Goal: Task Accomplishment & Management: Manage account settings

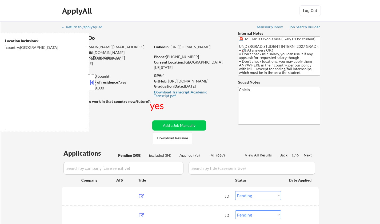
select select ""pending""
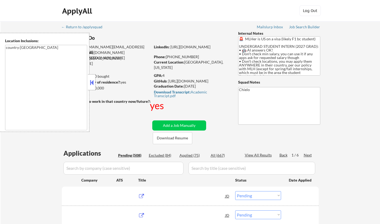
select select ""pending""
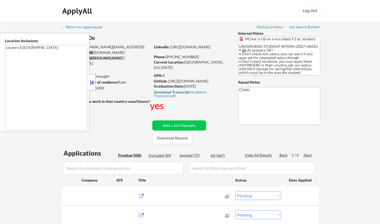
select select ""pending""
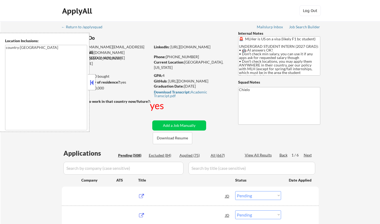
select select ""pending""
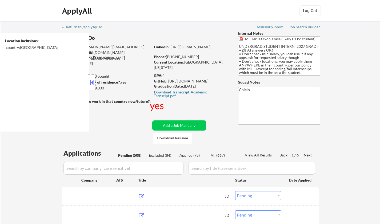
select select ""pending""
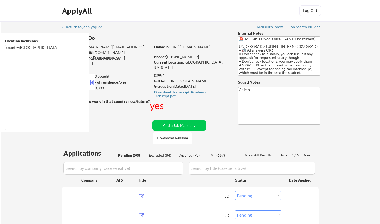
select select ""pending""
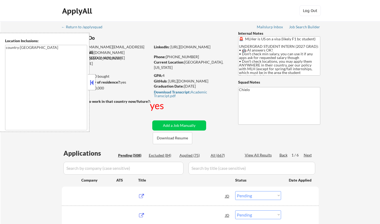
select select ""pending""
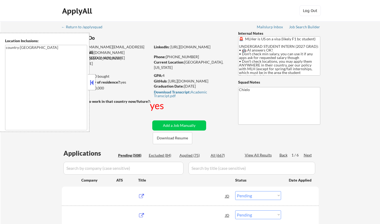
select select ""pending""
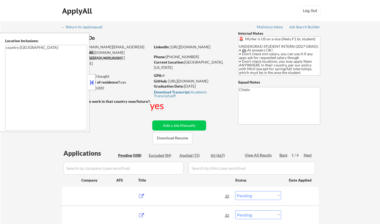
select select ""pending""
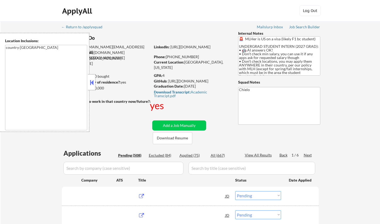
select select ""pending""
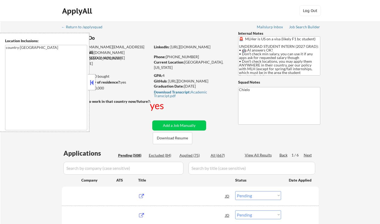
select select ""pending""
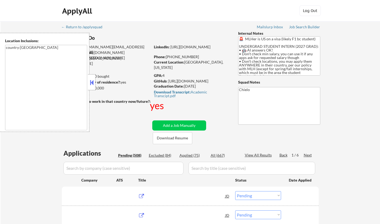
select select ""pending""
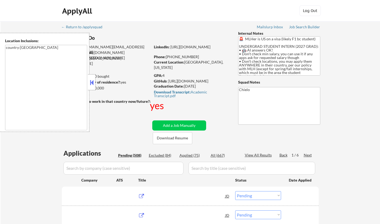
select select ""pending""
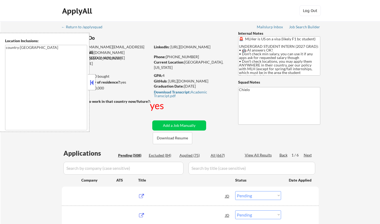
select select ""pending""
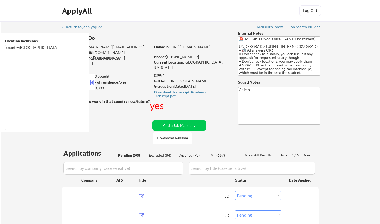
select select ""pending""
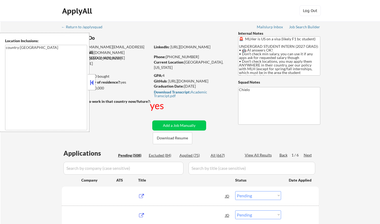
select select ""pending""
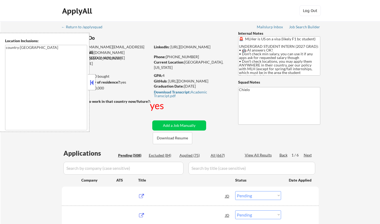
select select ""pending""
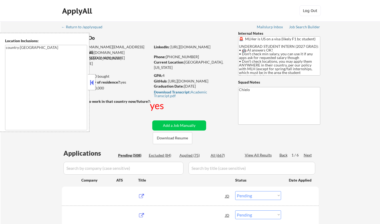
select select ""pending""
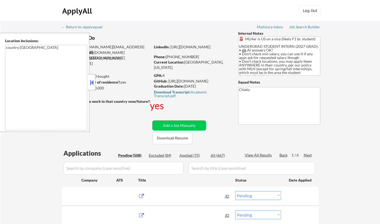
select select ""pending""
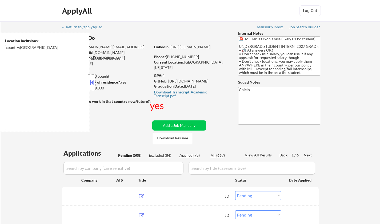
select select ""pending""
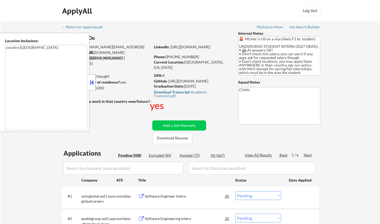
click at [91, 84] on button at bounding box center [92, 82] width 6 height 8
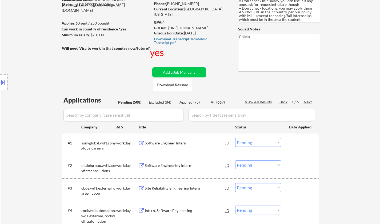
scroll to position [80, 0]
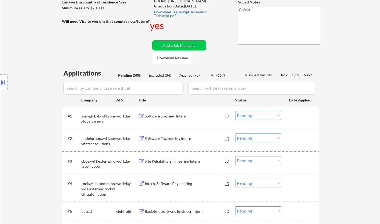
click at [168, 137] on div "Software Engineering Intern" at bounding box center [185, 138] width 81 height 5
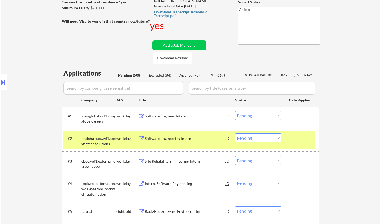
click at [162, 140] on div "Software Engineering Intern" at bounding box center [185, 138] width 81 height 5
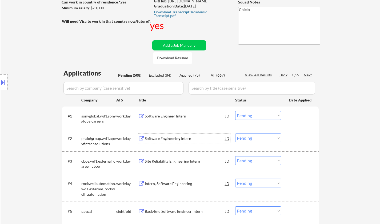
click at [271, 142] on div "#2 peak6group.wd1.apexfintechsolutions workday Software Engineering Intern JD C…" at bounding box center [190, 140] width 252 height 18
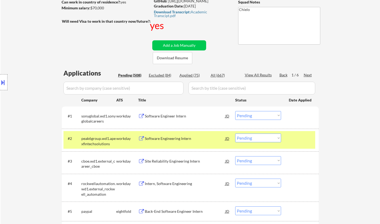
click at [265, 139] on select "Choose an option... Pending Applied Excluded (Questions) Excluded (Expired) Exc…" at bounding box center [258, 137] width 46 height 9
click at [235, 133] on select "Choose an option... Pending Applied Excluded (Questions) Excluded (Expired) Exc…" at bounding box center [258, 137] width 46 height 9
select select ""pending""
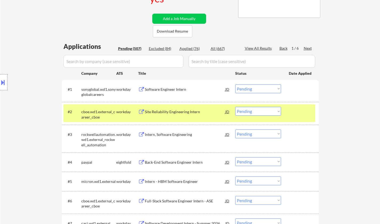
scroll to position [133, 0]
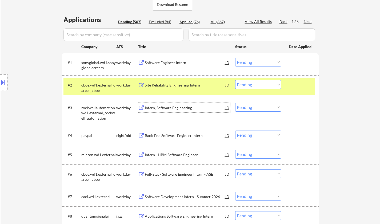
click at [166, 110] on div "Intern, Software Engineering" at bounding box center [185, 107] width 81 height 5
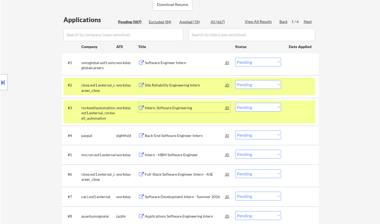
click at [256, 108] on select "Choose an option... Pending Applied Excluded (Questions) Excluded (Expired) Exc…" at bounding box center [258, 107] width 46 height 9
click at [235, 103] on select "Choose an option... Pending Applied Excluded (Questions) Excluded (Expired) Exc…" at bounding box center [258, 107] width 46 height 9
select select ""pending""
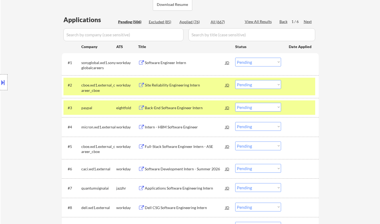
click at [177, 147] on div "Full-Stack Software Engineer Intern - ASE" at bounding box center [185, 146] width 81 height 5
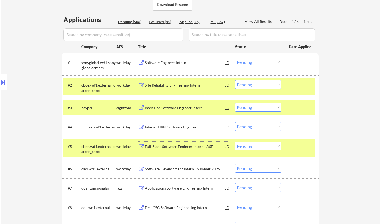
scroll to position [187, 0]
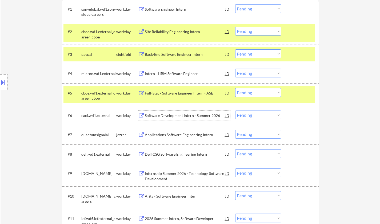
click at [181, 113] on div "Software Development Intern - Summer 2026" at bounding box center [185, 115] width 81 height 5
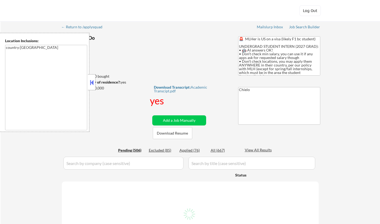
select select ""pending""
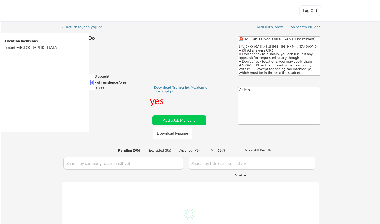
select select ""pending""
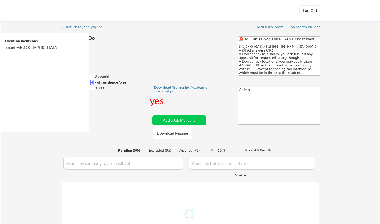
select select ""pending""
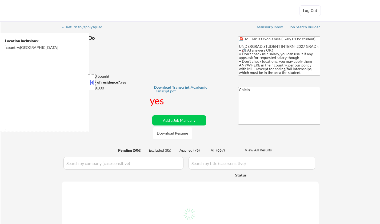
select select ""pending""
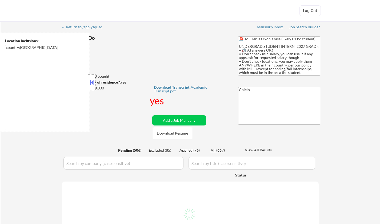
select select ""pending""
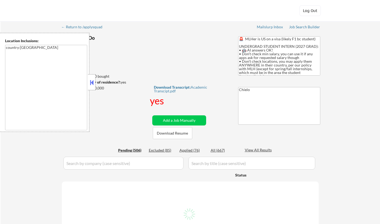
select select ""pending""
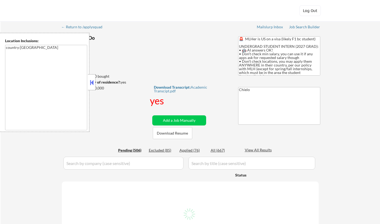
select select ""pending""
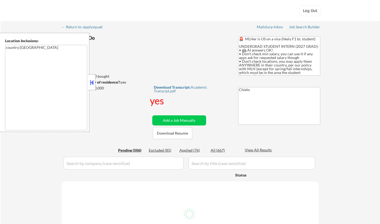
select select ""pending""
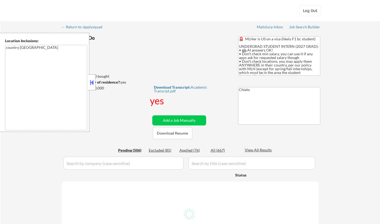
select select ""pending""
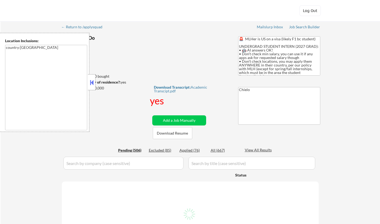
select select ""pending""
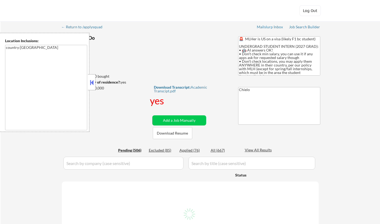
select select ""pending""
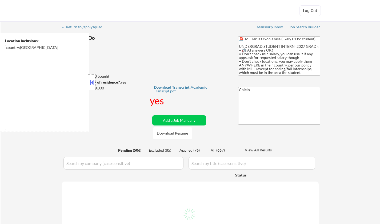
select select ""pending""
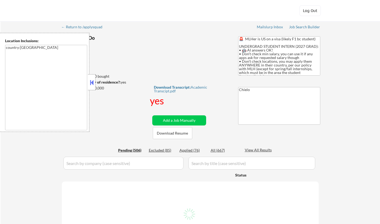
select select ""pending""
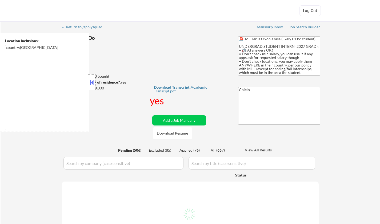
select select ""pending""
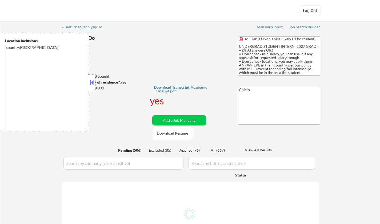
select select ""pending""
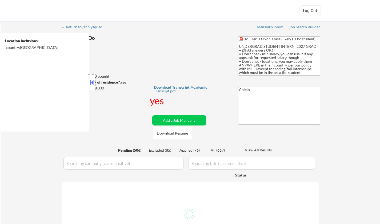
select select ""pending""
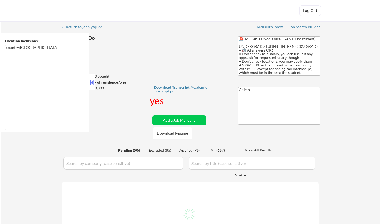
select select ""pending""
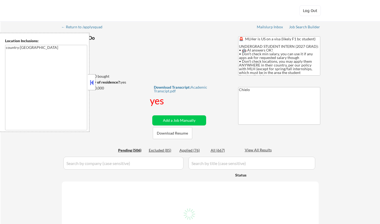
select select ""pending""
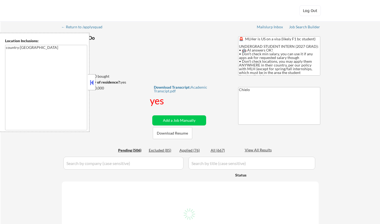
select select ""pending""
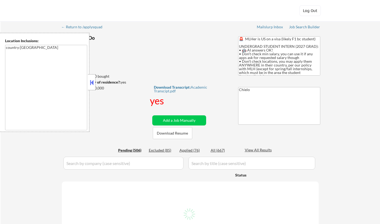
select select ""pending""
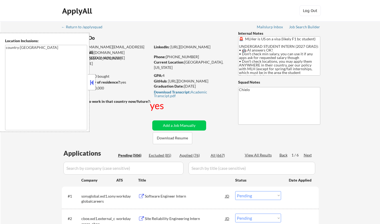
click at [91, 83] on button at bounding box center [92, 82] width 6 height 8
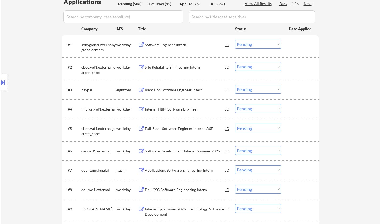
scroll to position [160, 0]
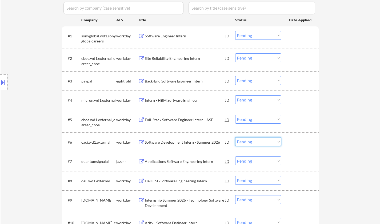
drag, startPoint x: 271, startPoint y: 143, endPoint x: 282, endPoint y: 182, distance: 40.7
click at [271, 143] on select "Choose an option... Pending Applied Excluded (Questions) Excluded (Expired) Exc…" at bounding box center [258, 141] width 46 height 9
click at [235, 137] on select "Choose an option... Pending Applied Excluded (Questions) Excluded (Expired) Exc…" at bounding box center [258, 141] width 46 height 9
select select ""pending""
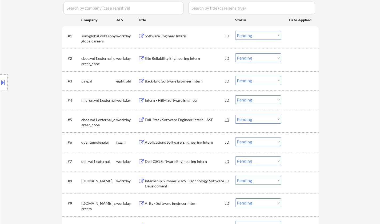
scroll to position [214, 0]
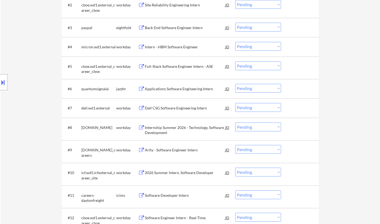
click at [182, 88] on div "Applications Software Engineering Intern" at bounding box center [185, 88] width 81 height 5
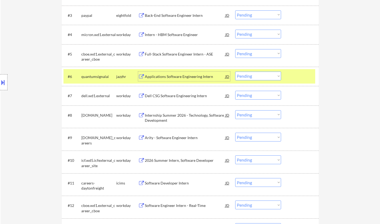
scroll to position [240, 0]
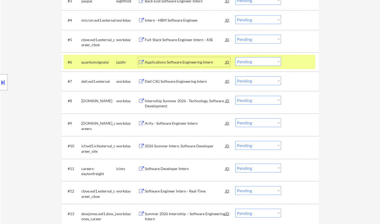
click at [170, 102] on div "Internship Summer 2026 - Technology, Software Development" at bounding box center [185, 103] width 81 height 10
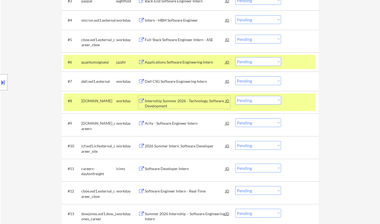
click at [163, 99] on div "Internship Summer 2026 - Technology, Software Development" at bounding box center [185, 103] width 81 height 10
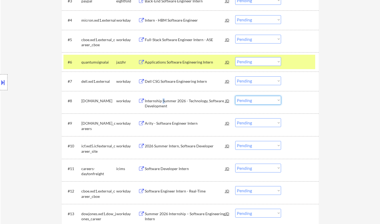
drag, startPoint x: 259, startPoint y: 98, endPoint x: 262, endPoint y: 104, distance: 7.5
click at [259, 98] on select "Choose an option... Pending Applied Excluded (Questions) Excluded (Expired) Exc…" at bounding box center [258, 100] width 46 height 9
click at [235, 96] on select "Choose an option... Pending Applied Excluded (Questions) Excluded (Expired) Exc…" at bounding box center [258, 100] width 46 height 9
select select ""pending""
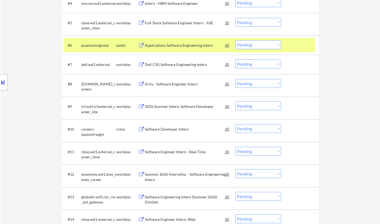
scroll to position [267, 0]
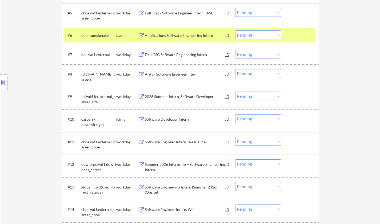
click at [181, 97] on div "2026 Summer Intern, Software Developer" at bounding box center [185, 96] width 81 height 5
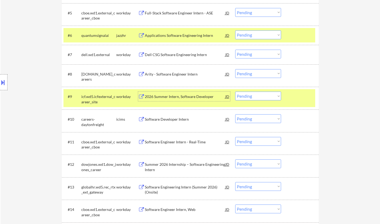
click at [254, 100] on select "Choose an option... Pending Applied Excluded (Questions) Excluded (Expired) Exc…" at bounding box center [258, 96] width 46 height 9
click at [235, 92] on select "Choose an option... Pending Applied Excluded (Questions) Excluded (Expired) Exc…" at bounding box center [258, 96] width 46 height 9
select select ""pending""
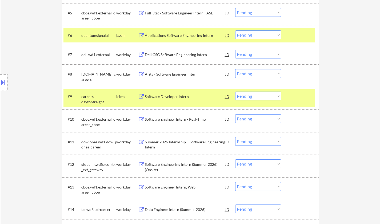
scroll to position [294, 0]
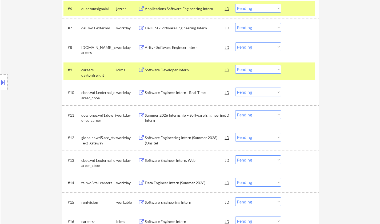
click at [179, 116] on div "Summer 2026 Internship – Software Engineering Intern" at bounding box center [185, 118] width 81 height 10
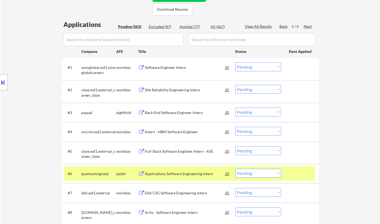
scroll to position [27, 0]
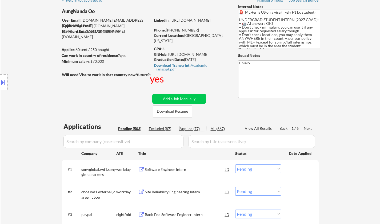
click at [190, 128] on div "Applied (77)" at bounding box center [193, 128] width 27 height 5
select select ""applied""
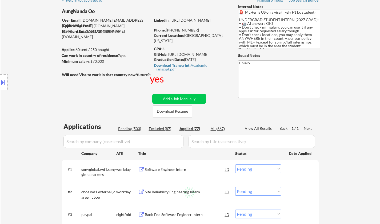
select select ""applied""
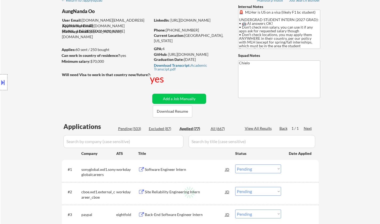
select select ""applied""
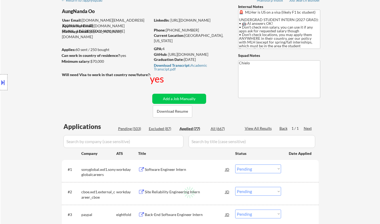
select select ""applied""
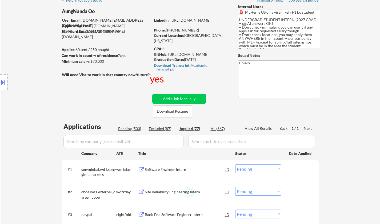
select select ""applied""
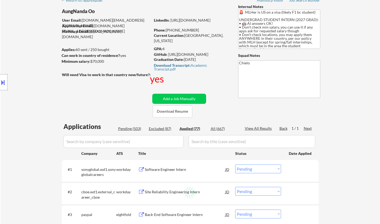
select select ""applied""
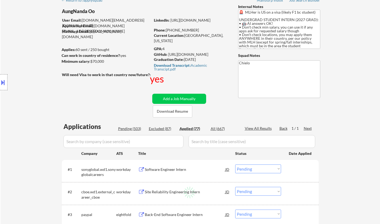
select select ""applied""
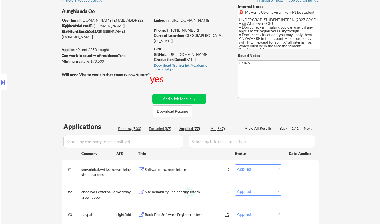
select select ""applied""
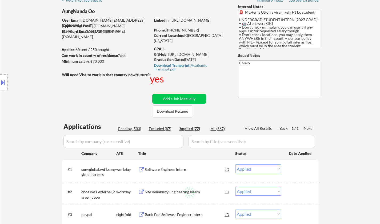
select select ""applied""
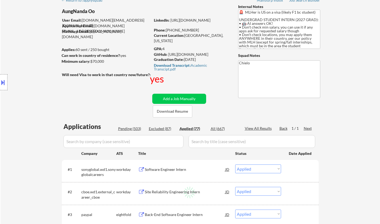
select select ""applied""
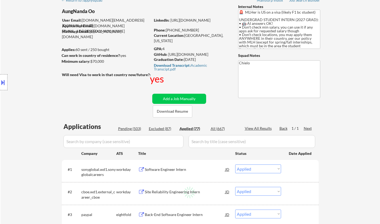
select select ""applied""
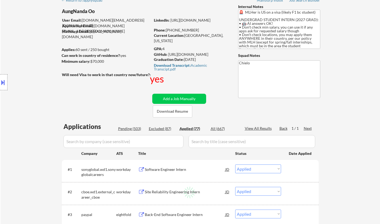
select select ""applied""
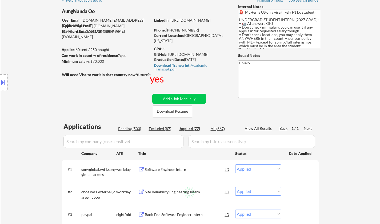
select select ""applied""
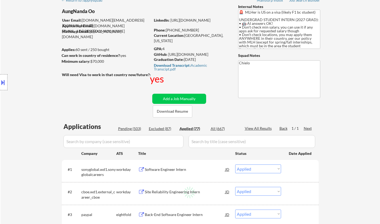
select select ""applied""
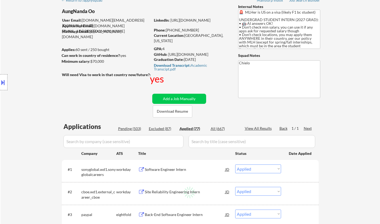
select select ""applied""
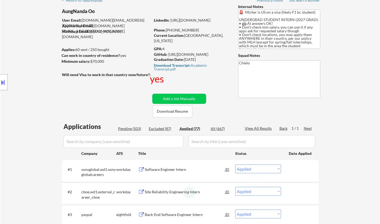
select select ""applied""
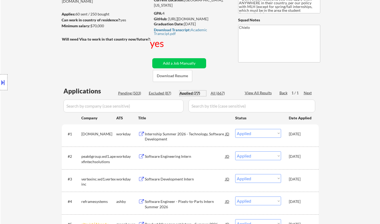
scroll to position [80, 0]
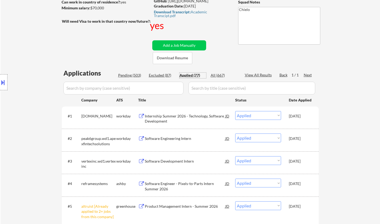
click at [160, 115] on div "Internship Summer 2026 - Technology, Software Development" at bounding box center [185, 118] width 81 height 10
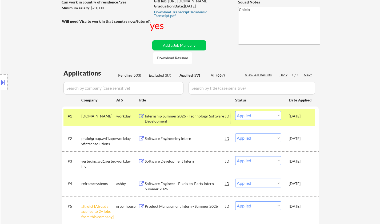
click at [166, 119] on div "Internship Summer 2026 - Technology, Software Development" at bounding box center [185, 118] width 81 height 10
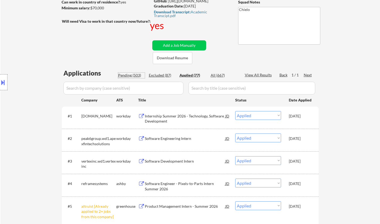
click at [130, 75] on div "Pending (503)" at bounding box center [131, 75] width 27 height 5
select select ""pending""
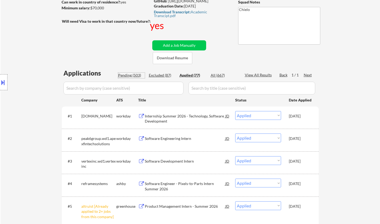
select select ""pending""
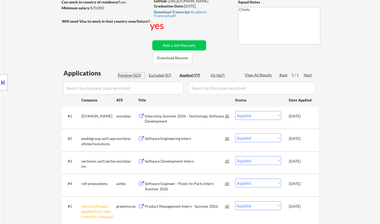
select select ""pending""
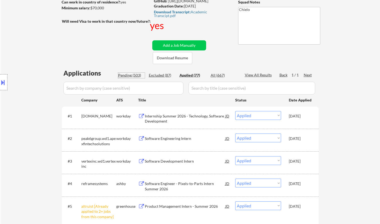
select select ""pending""
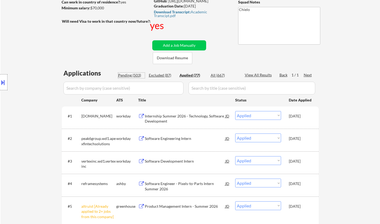
select select ""pending""
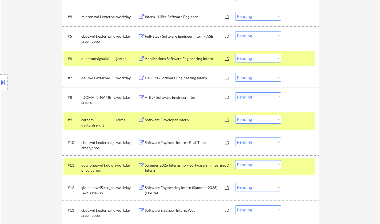
scroll to position [294, 0]
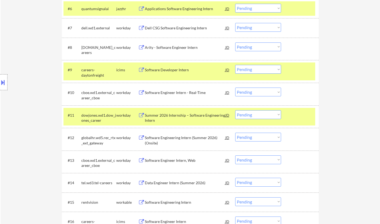
click at [247, 113] on select "Choose an option... Pending Applied Excluded (Questions) Excluded (Expired) Exc…" at bounding box center [258, 114] width 46 height 9
click at [235, 110] on select "Choose an option... Pending Applied Excluded (Questions) Excluded (Expired) Exc…" at bounding box center [258, 114] width 46 height 9
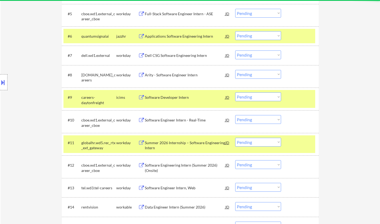
scroll to position [267, 0]
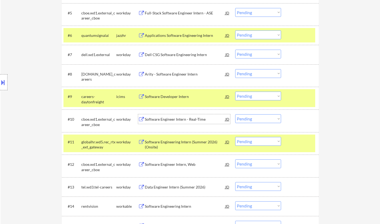
click at [181, 121] on div "Software Engineer Intern - Real-Time" at bounding box center [185, 119] width 81 height 5
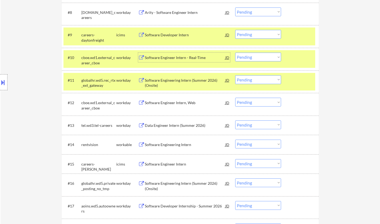
scroll to position [347, 0]
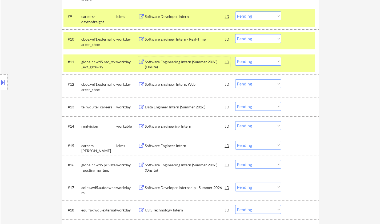
click at [172, 64] on div "Software Engineering Intern (Summer 2026) (Onsite)" at bounding box center [185, 64] width 81 height 10
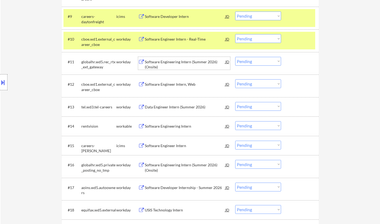
click at [250, 64] on div "#11 globalhr.wd5.rec_rtx_ext_gateway workday Software Engineering Intern (Summe…" at bounding box center [190, 63] width 252 height 18
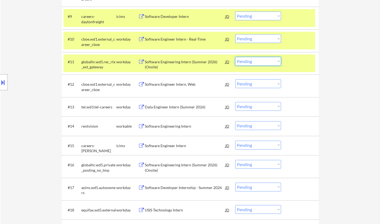
click at [250, 63] on select "Choose an option... Pending Applied Excluded (Questions) Excluded (Expired) Exc…" at bounding box center [258, 61] width 46 height 9
click at [235, 57] on select "Choose an option... Pending Applied Excluded (Questions) Excluded (Expired) Exc…" at bounding box center [258, 61] width 46 height 9
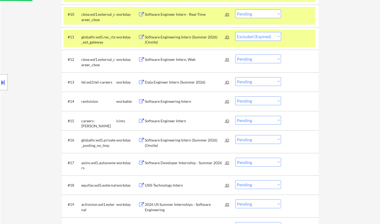
scroll to position [400, 0]
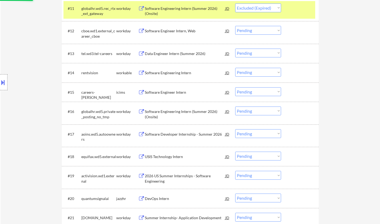
click at [163, 53] on div "Data Engineer Intern (Summer 2026)" at bounding box center [185, 53] width 81 height 5
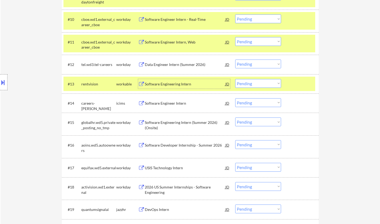
scroll to position [347, 0]
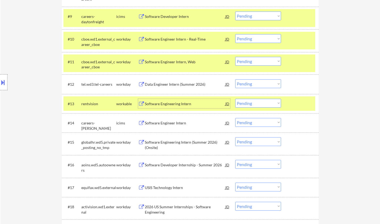
click at [182, 87] on div "Data Engineer Intern (Summer 2026)" at bounding box center [185, 84] width 81 height 5
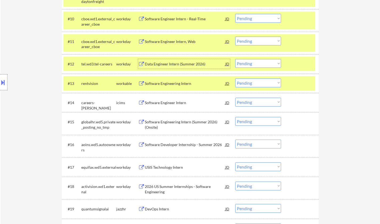
scroll to position [374, 0]
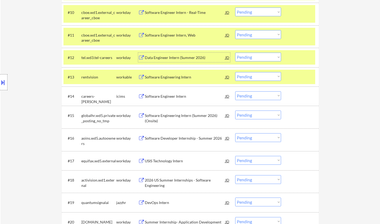
click at [167, 75] on div "Software Engineering Intern" at bounding box center [185, 76] width 81 height 5
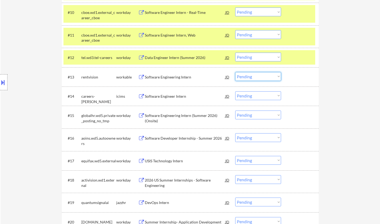
click at [251, 77] on select "Choose an option... Pending Applied Excluded (Questions) Excluded (Expired) Exc…" at bounding box center [258, 76] width 46 height 9
click at [235, 72] on select "Choose an option... Pending Applied Excluded (Questions) Excluded (Expired) Exc…" at bounding box center [258, 76] width 46 height 9
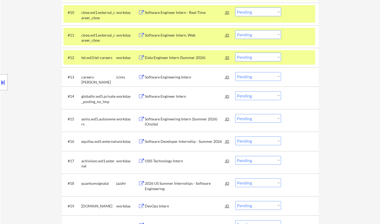
scroll to position [400, 0]
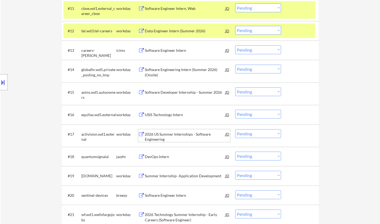
click at [172, 133] on div "2026 US Summer Internships - Software Engineering" at bounding box center [185, 137] width 81 height 10
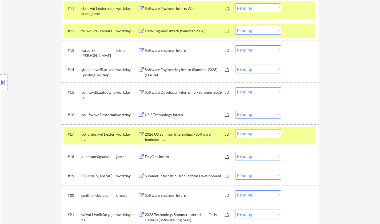
click at [253, 134] on select "Choose an option... Pending Applied Excluded (Questions) Excluded (Expired) Exc…" at bounding box center [258, 133] width 46 height 9
click at [235, 129] on select "Choose an option... Pending Applied Excluded (Questions) Excluded (Expired) Exc…" at bounding box center [258, 133] width 46 height 9
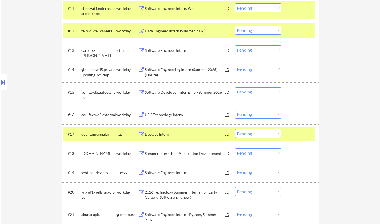
scroll to position [481, 0]
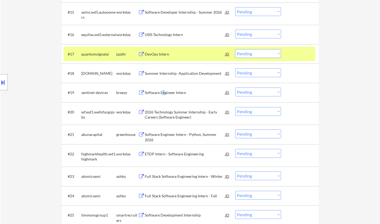
click at [163, 91] on div "Software Engineer Intern" at bounding box center [185, 92] width 81 height 5
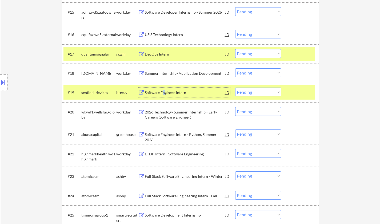
drag, startPoint x: 259, startPoint y: 92, endPoint x: 260, endPoint y: 95, distance: 3.2
click at [259, 92] on select "Choose an option... Pending Applied Excluded (Questions) Excluded (Expired) Exc…" at bounding box center [258, 92] width 46 height 9
click at [235, 88] on select "Choose an option... Pending Applied Excluded (Questions) Excluded (Expired) Exc…" at bounding box center [258, 92] width 46 height 9
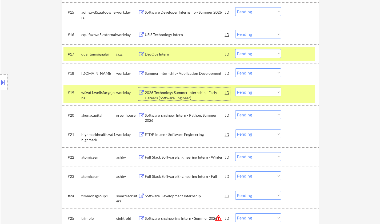
click at [179, 93] on div "2026 Technology Summer Internship - Early Careers (Software Engineer)" at bounding box center [185, 95] width 81 height 10
